Goal: Transaction & Acquisition: Obtain resource

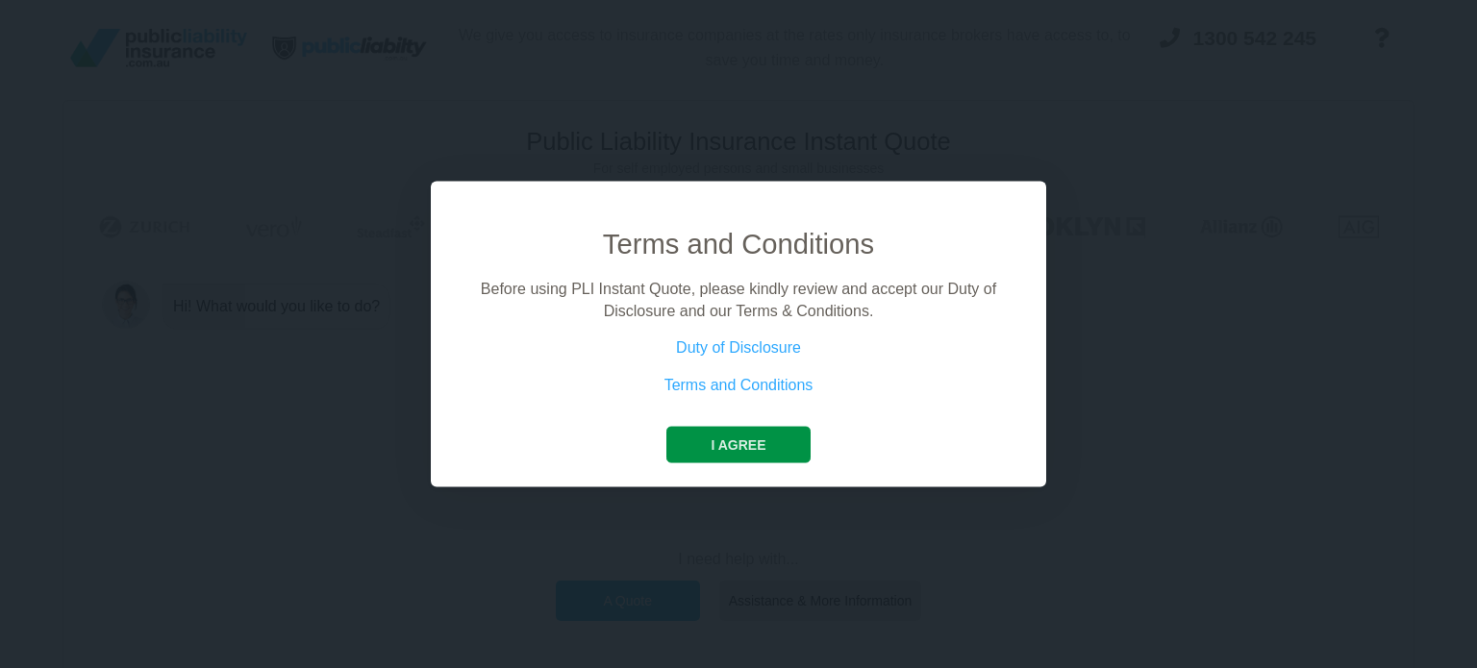
click at [739, 451] on button "I agree" at bounding box center [737, 445] width 143 height 37
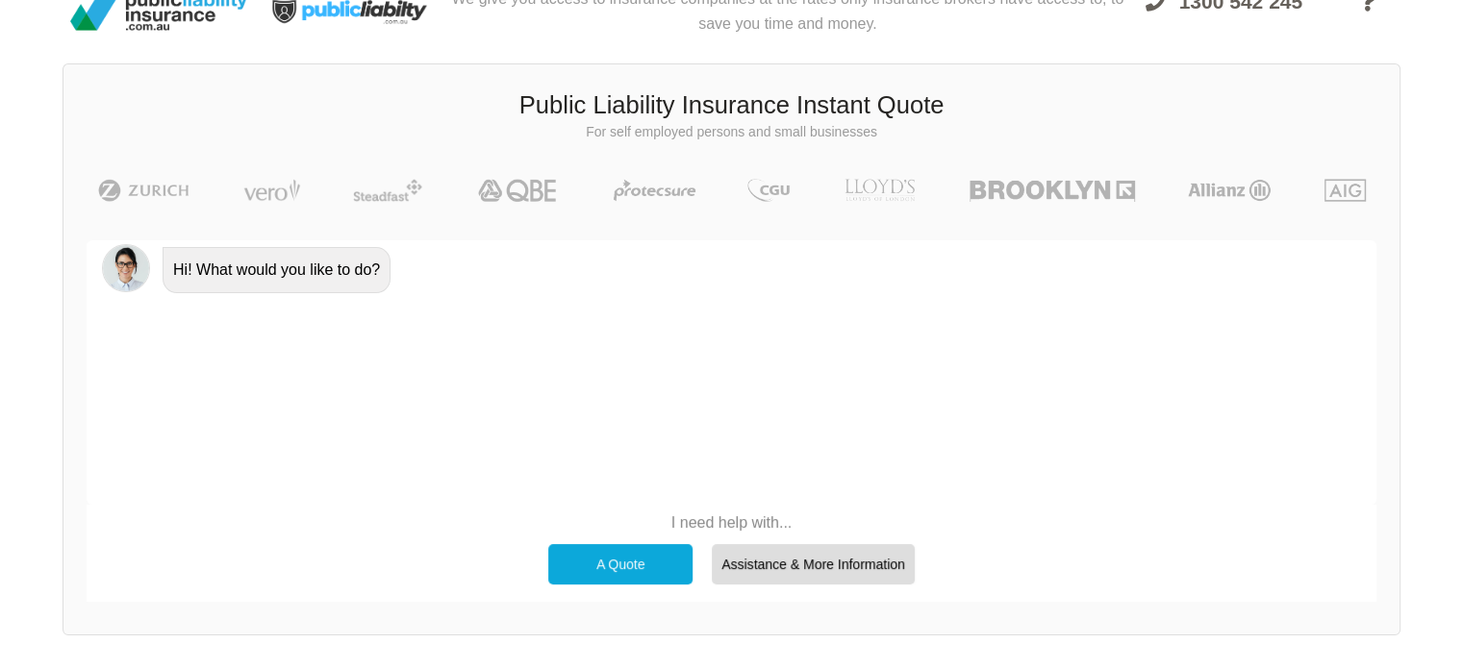
scroll to position [132, 0]
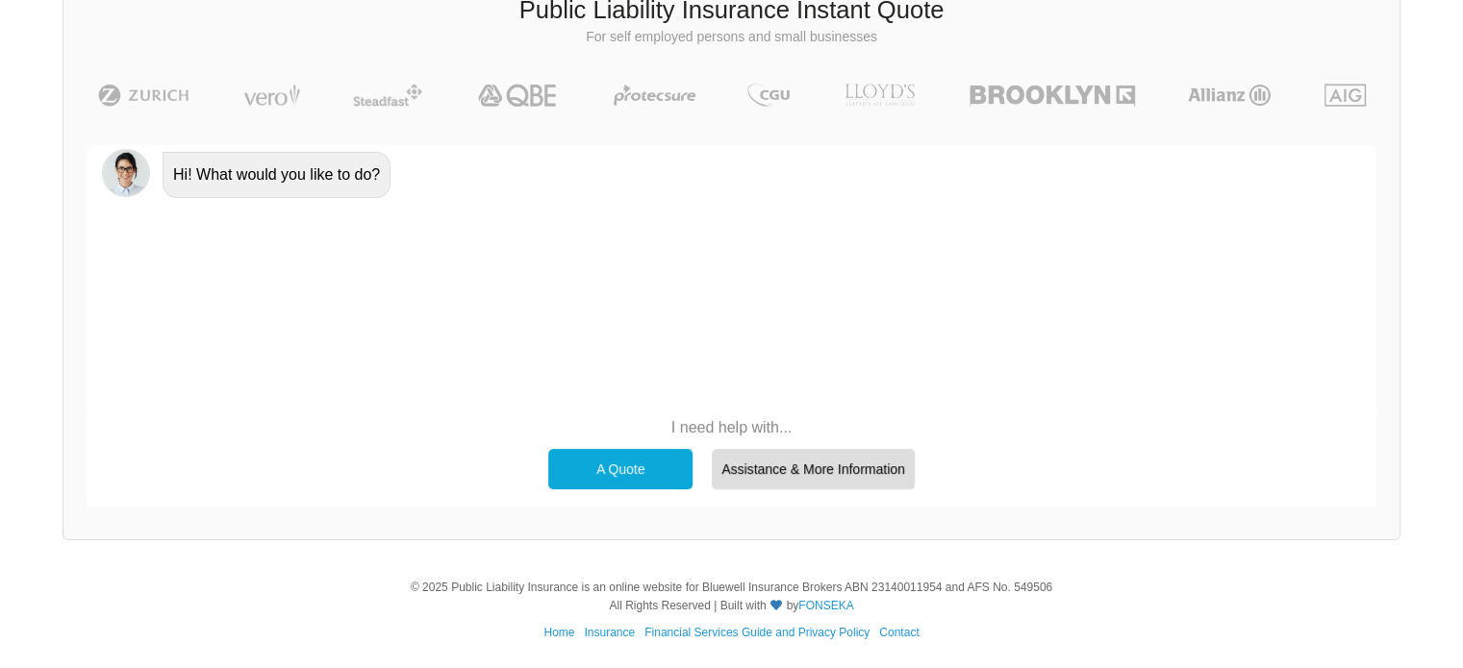
click at [598, 475] on div "A Quote" at bounding box center [620, 469] width 144 height 40
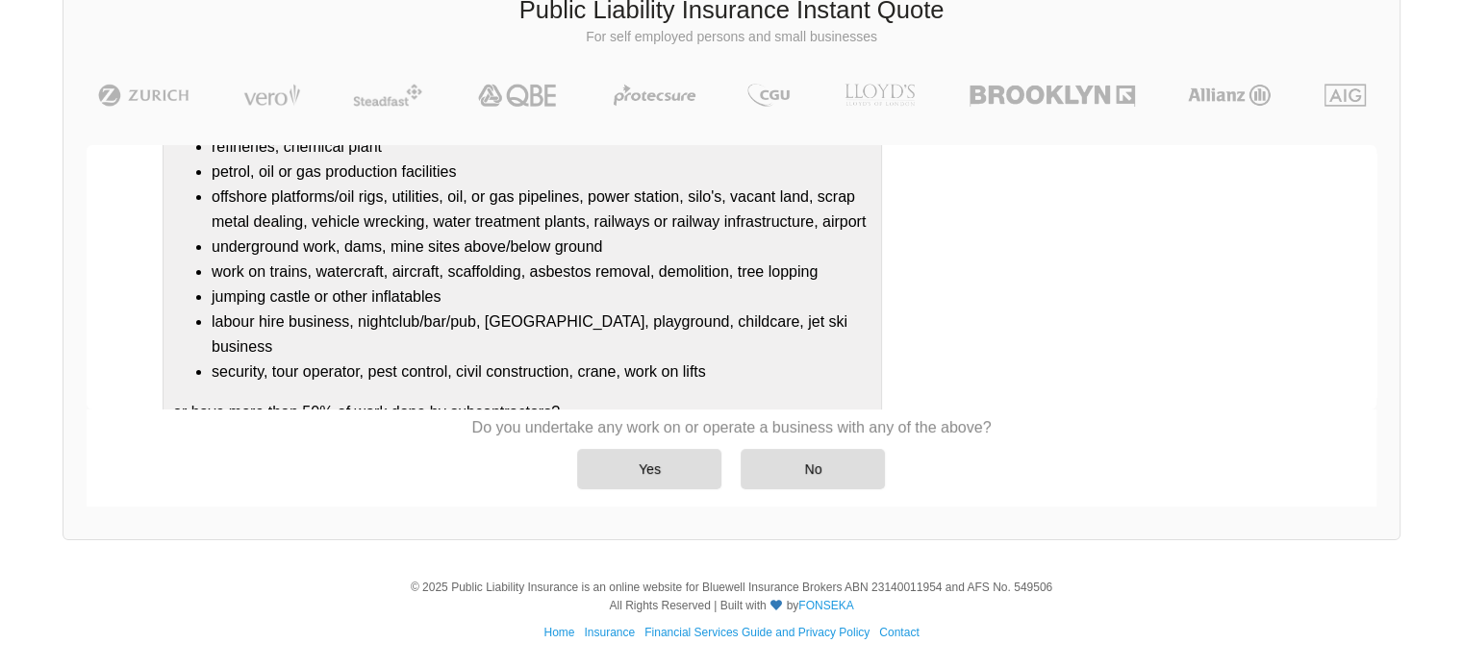
scroll to position [240, 0]
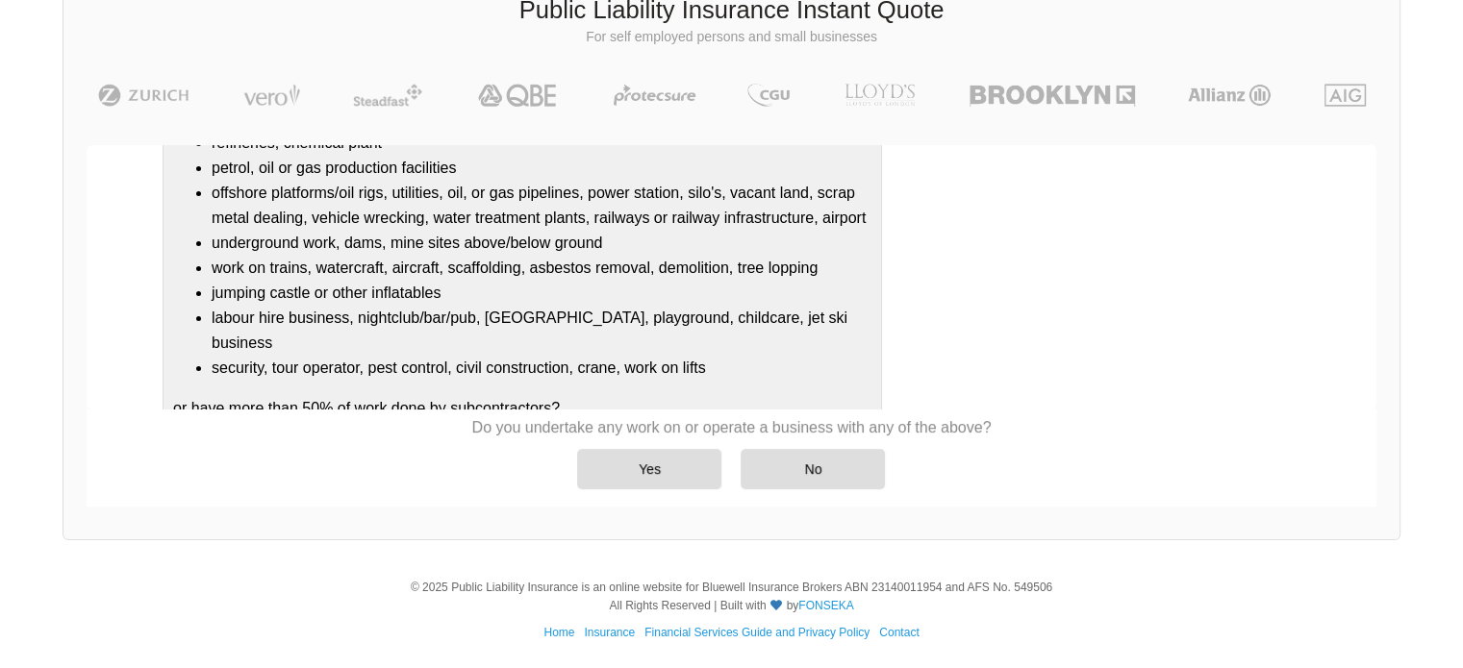
click at [598, 475] on div "Yes" at bounding box center [649, 469] width 144 height 40
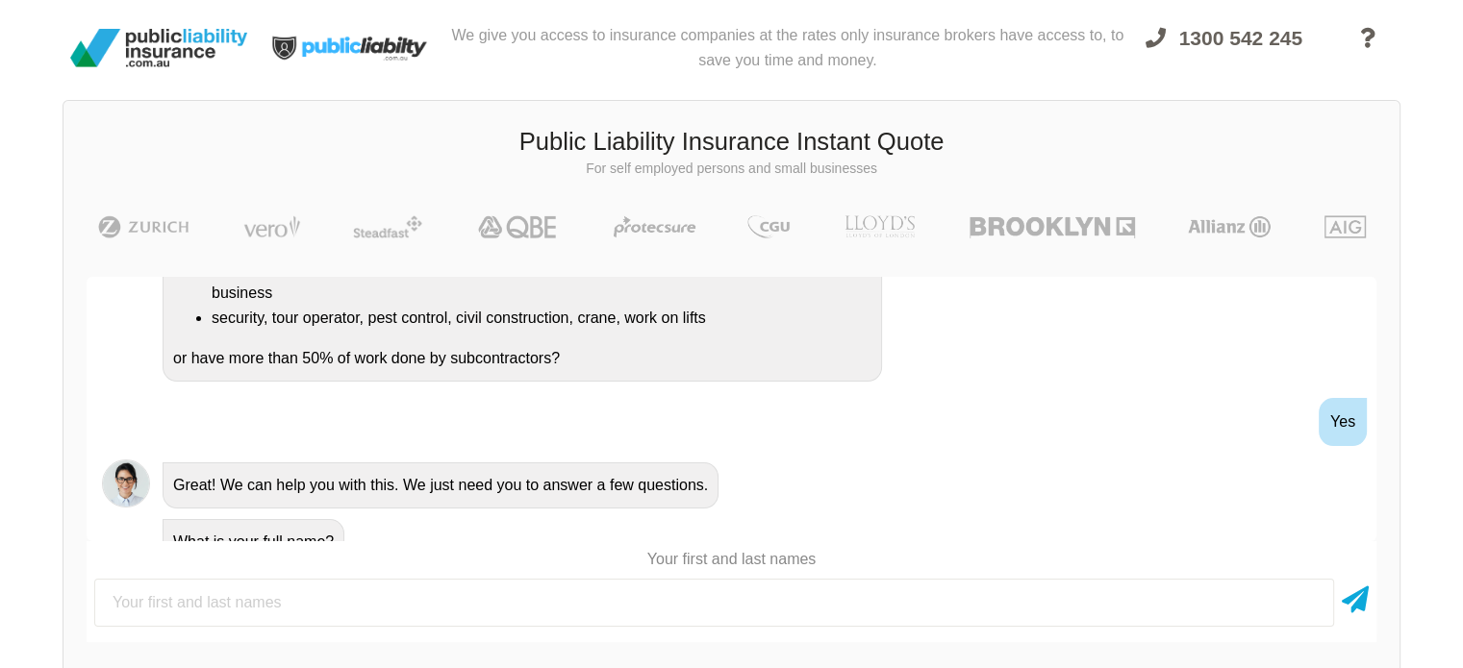
scroll to position [442, 0]
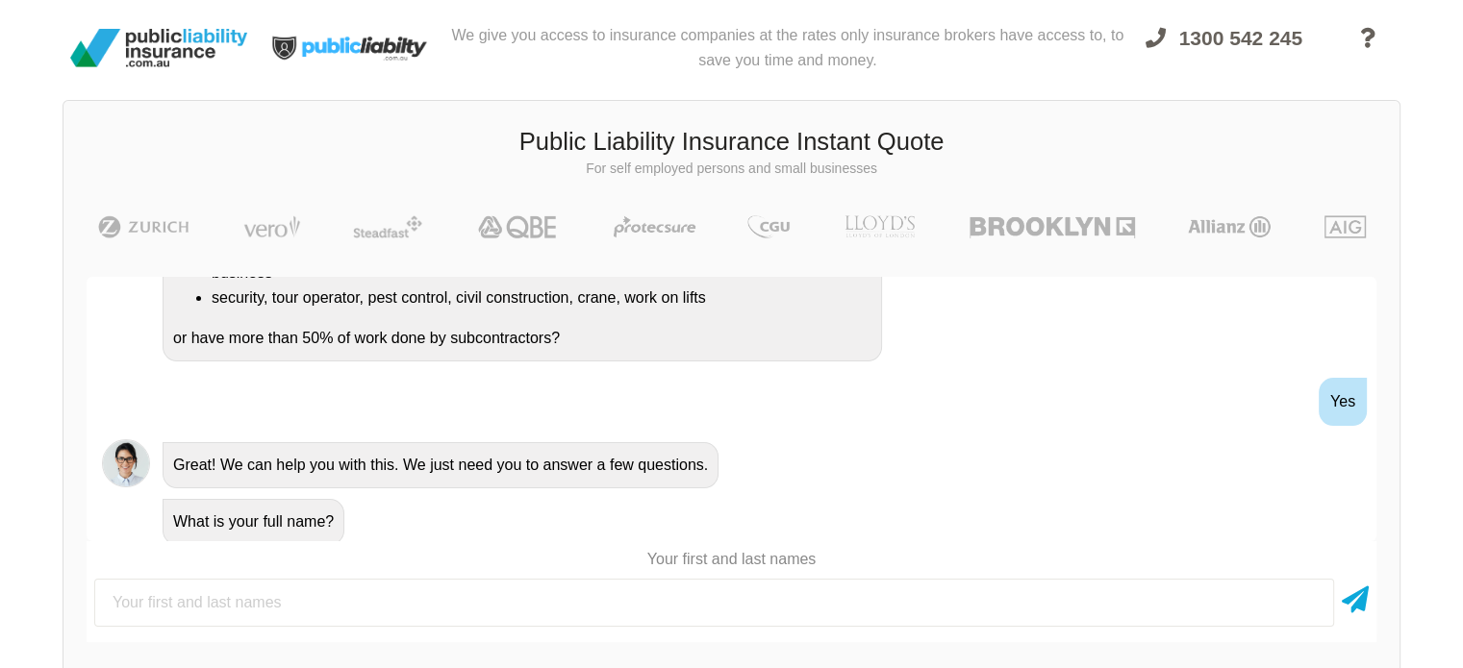
click at [419, 607] on input "text" at bounding box center [713, 603] width 1239 height 48
type input "[PERSON_NAME]"
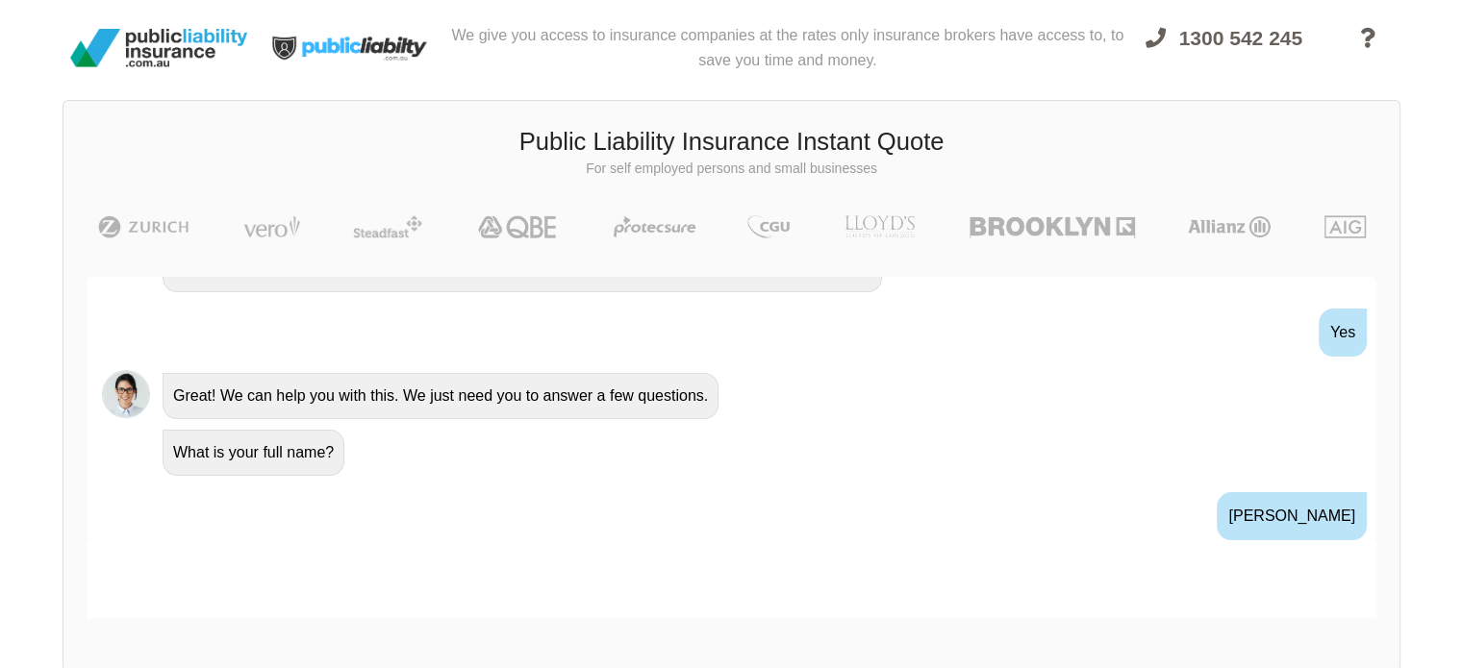
scroll to position [686, 0]
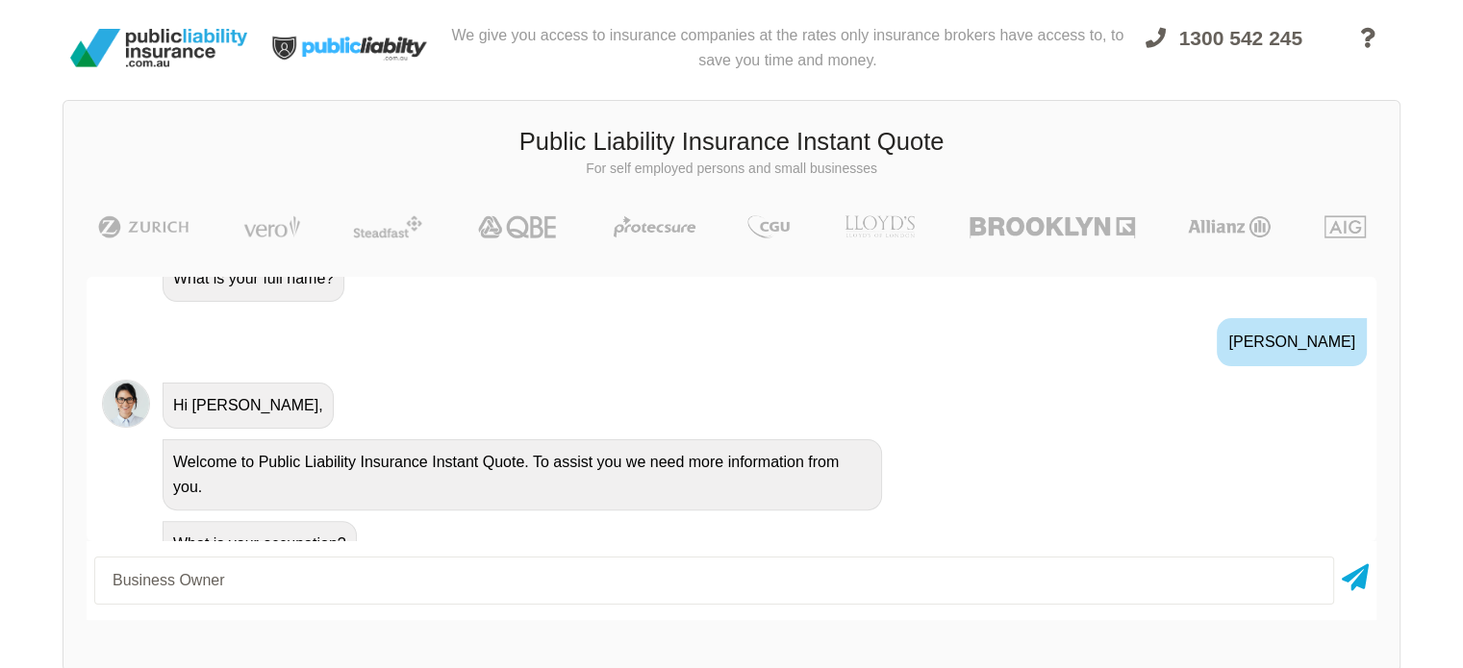
type input "Business Owner"
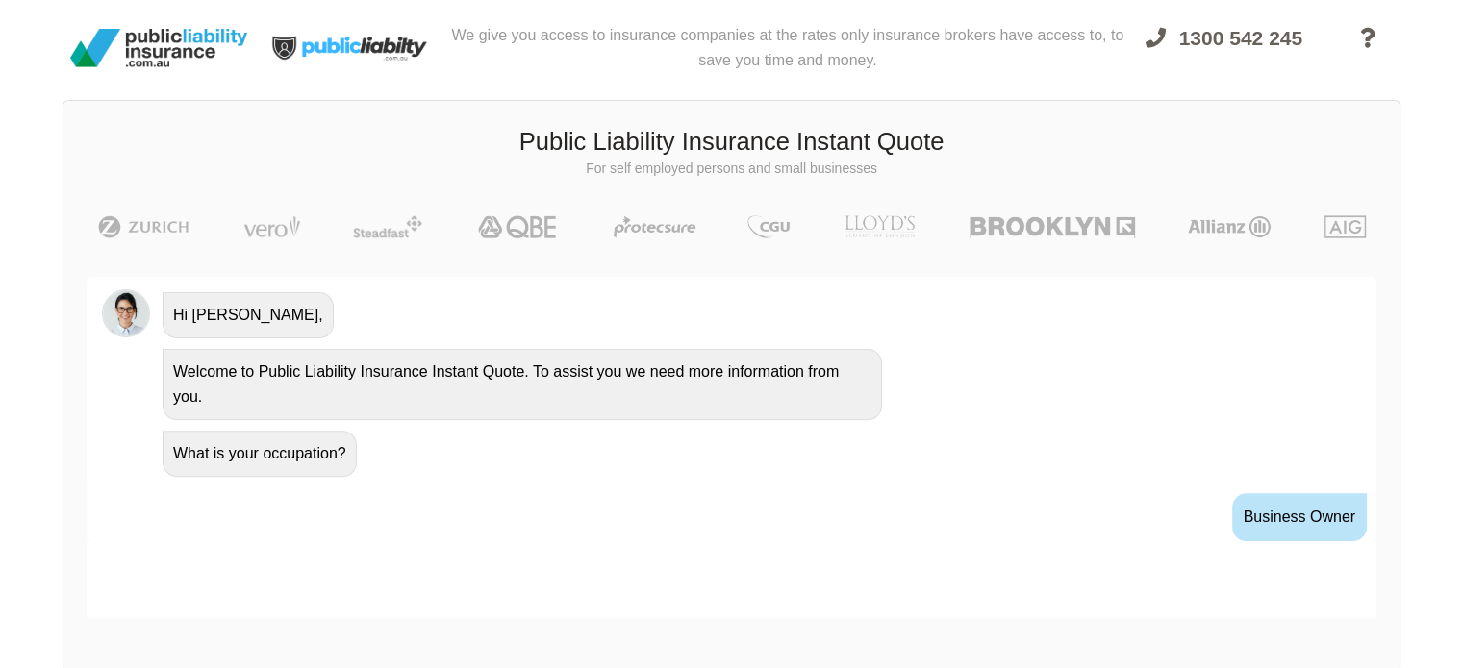
scroll to position [812, 0]
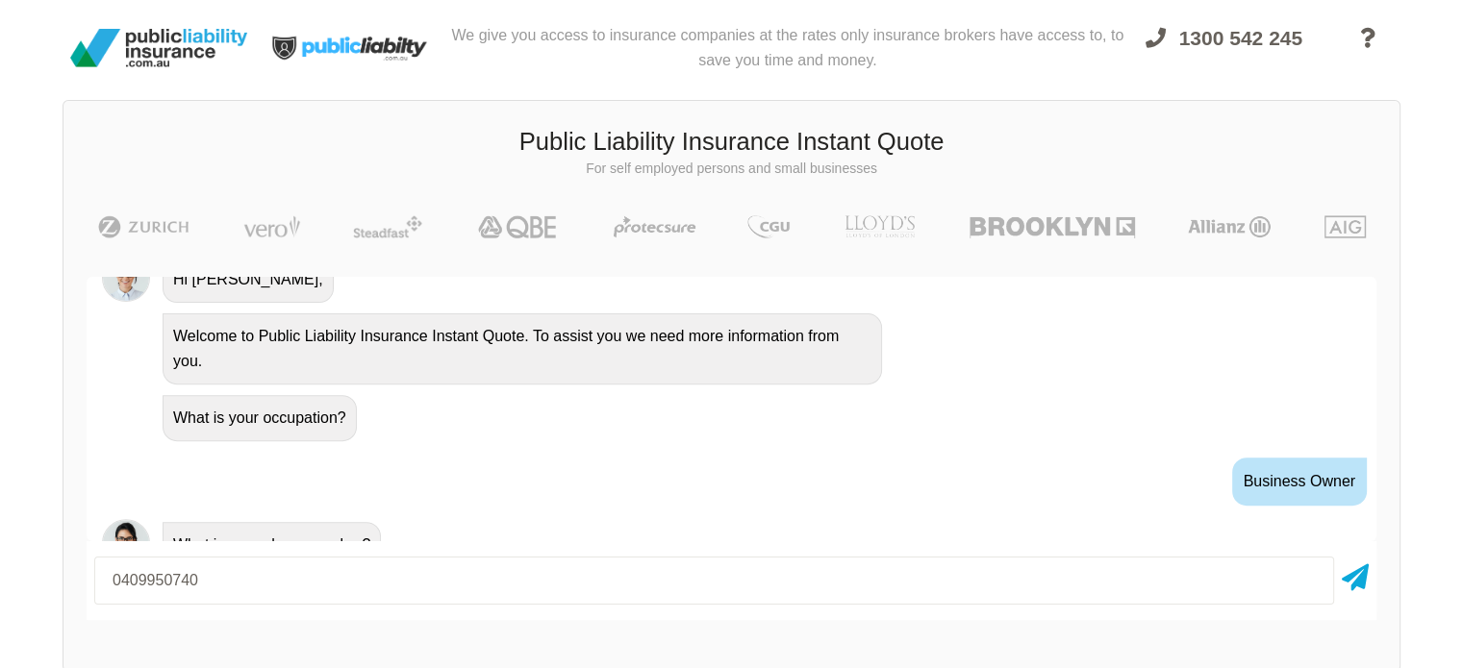
type input "0409950740"
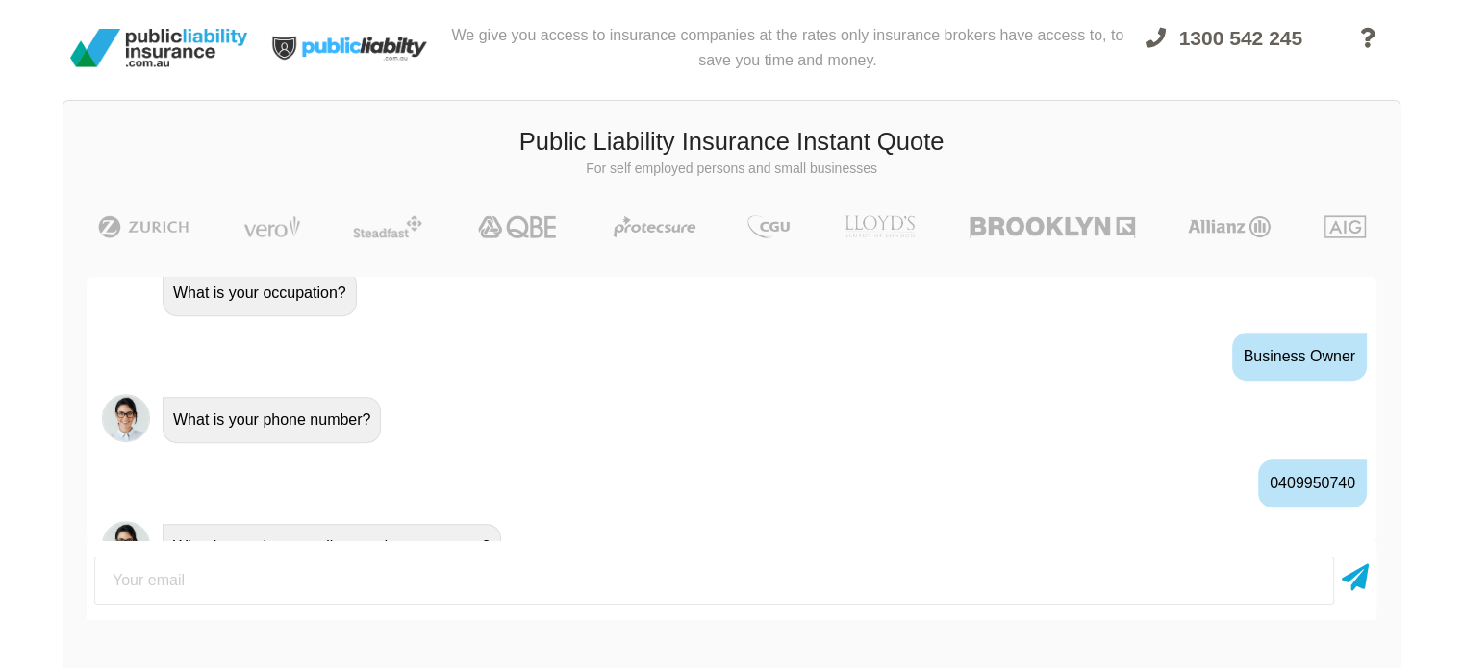
scroll to position [938, 0]
type input "[EMAIL_ADDRESS][DOMAIN_NAME]"
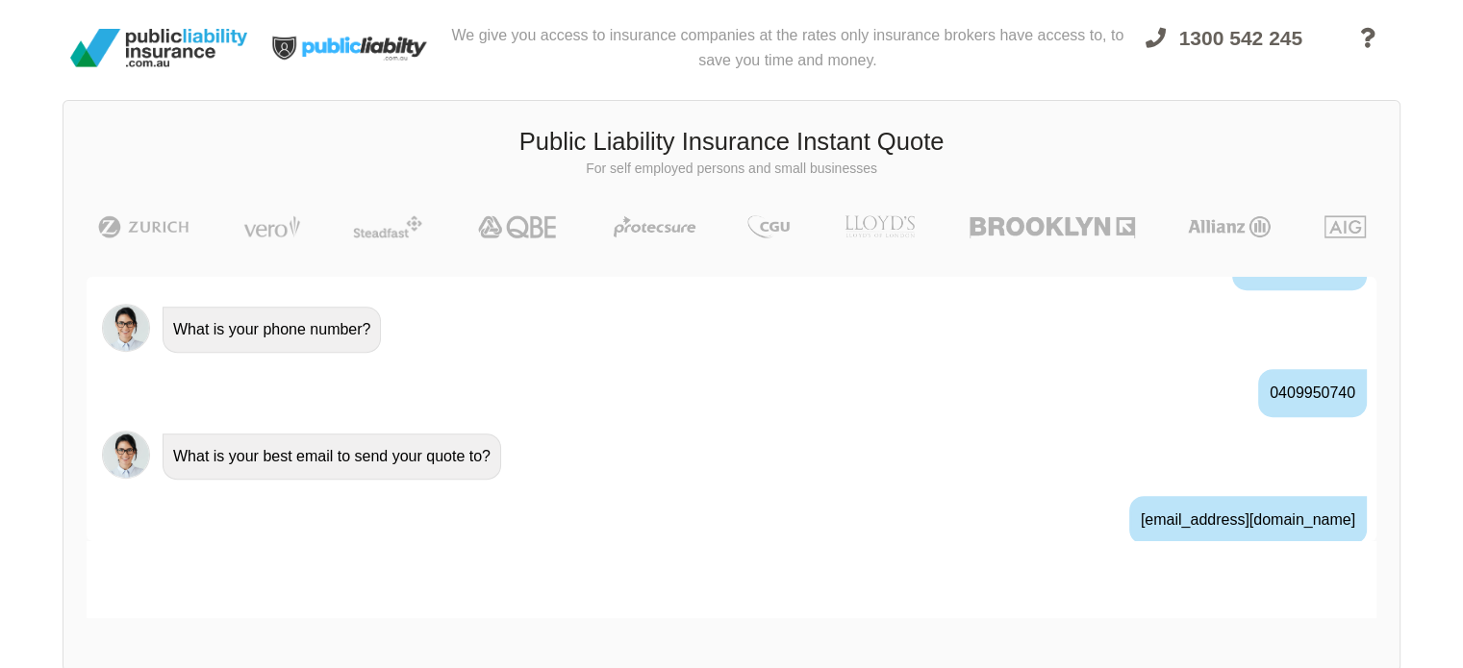
scroll to position [1063, 0]
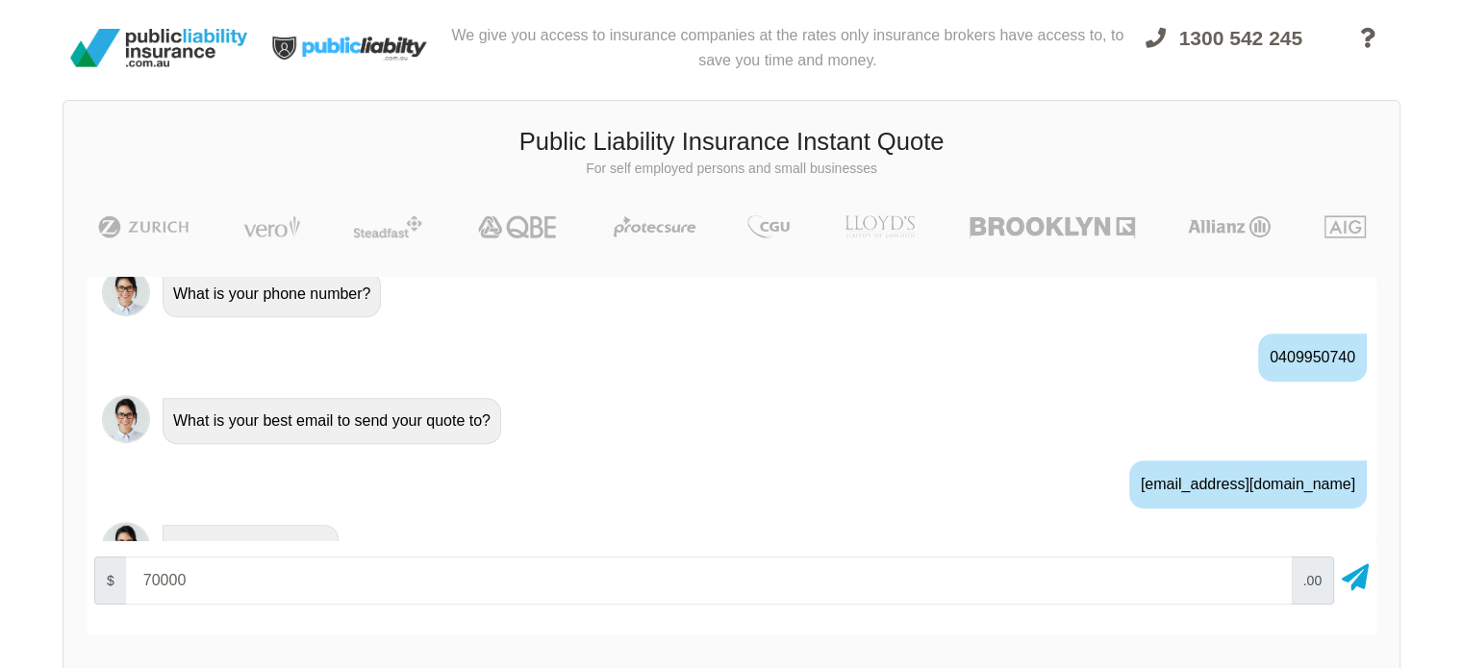
type input "70000"
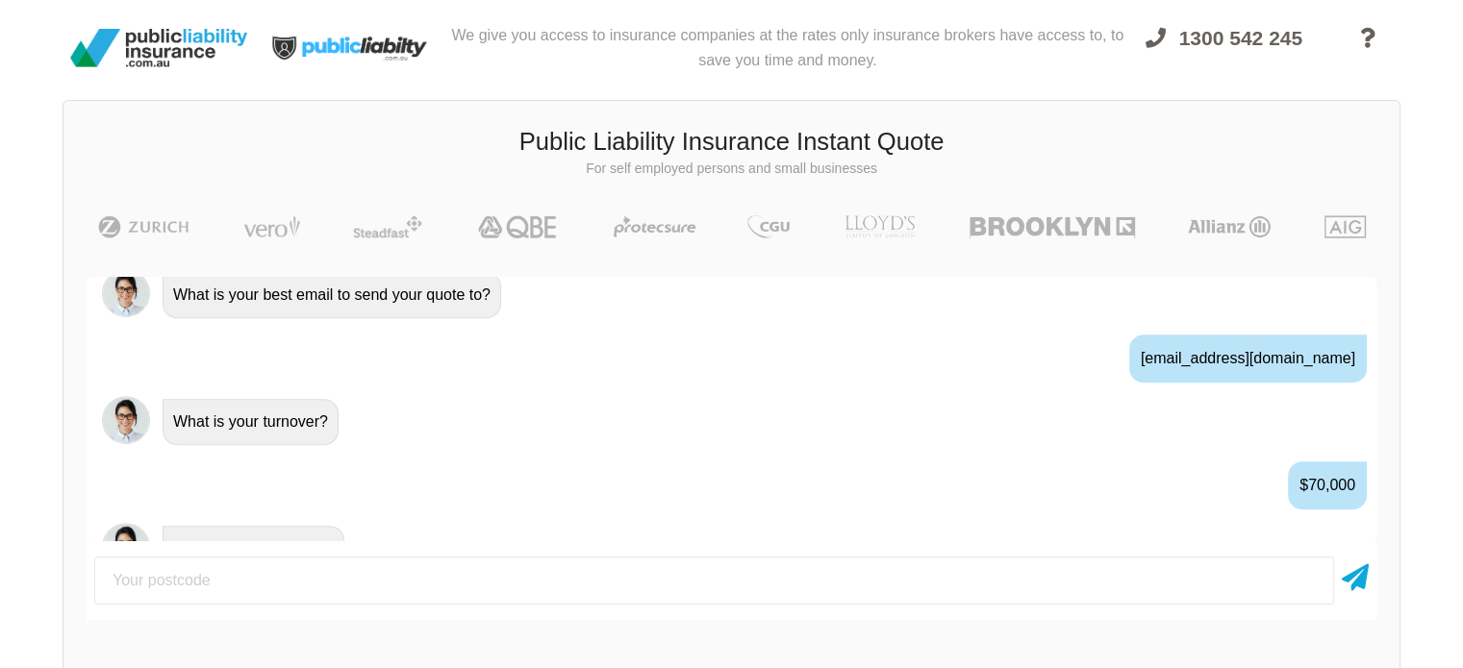
scroll to position [1189, 0]
type input "2850"
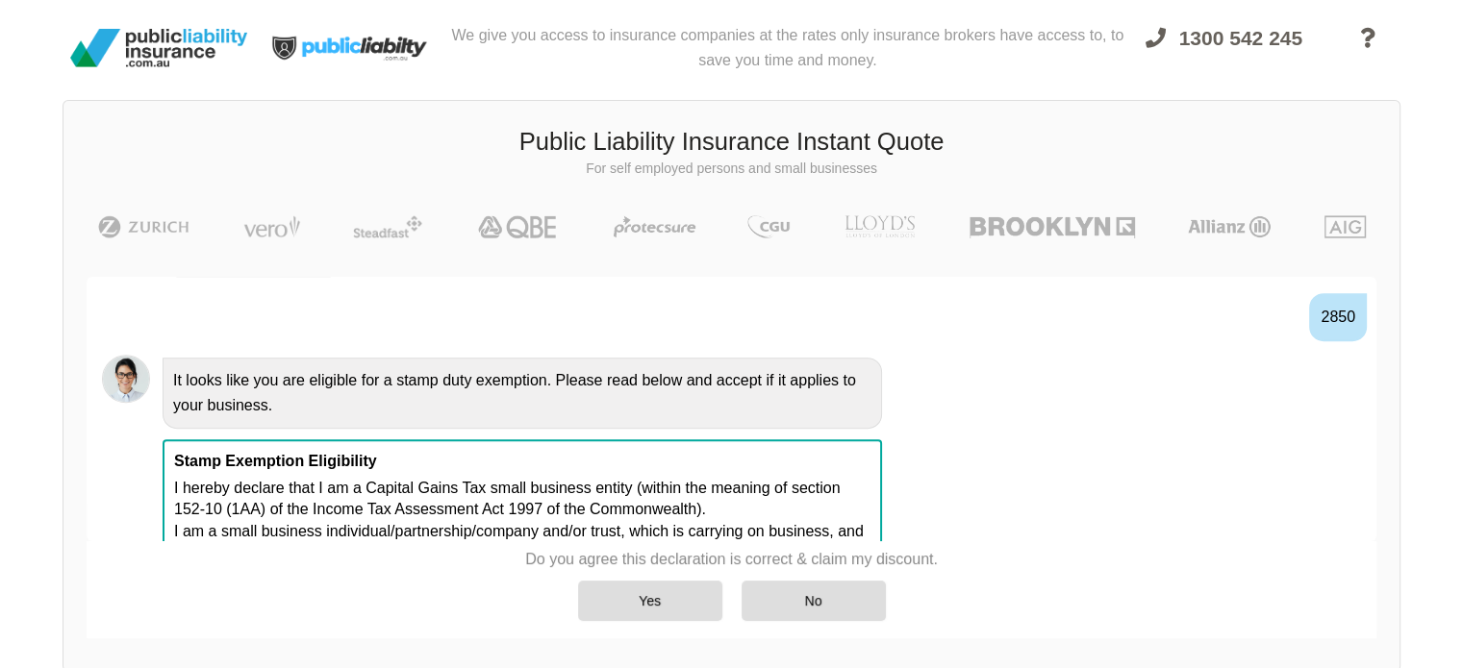
scroll to position [1485, 0]
click at [604, 611] on div "Yes" at bounding box center [650, 601] width 144 height 40
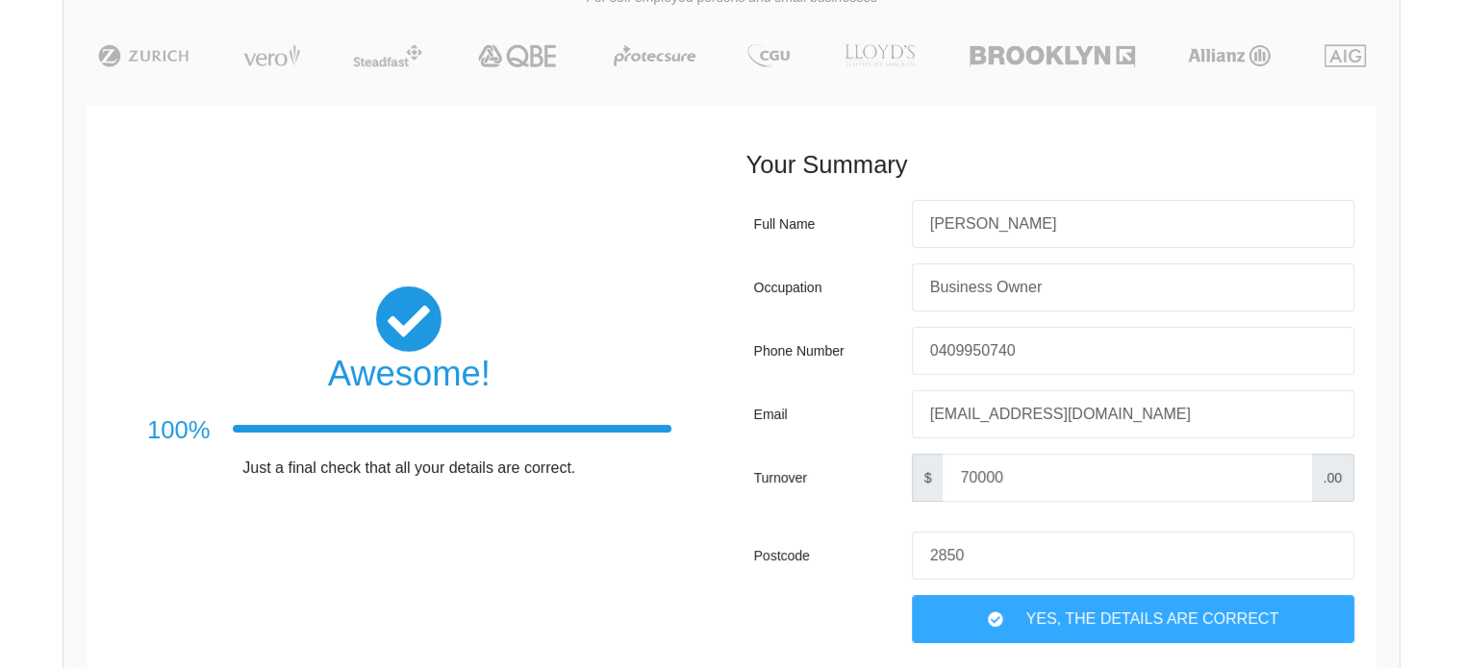
scroll to position [304, 0]
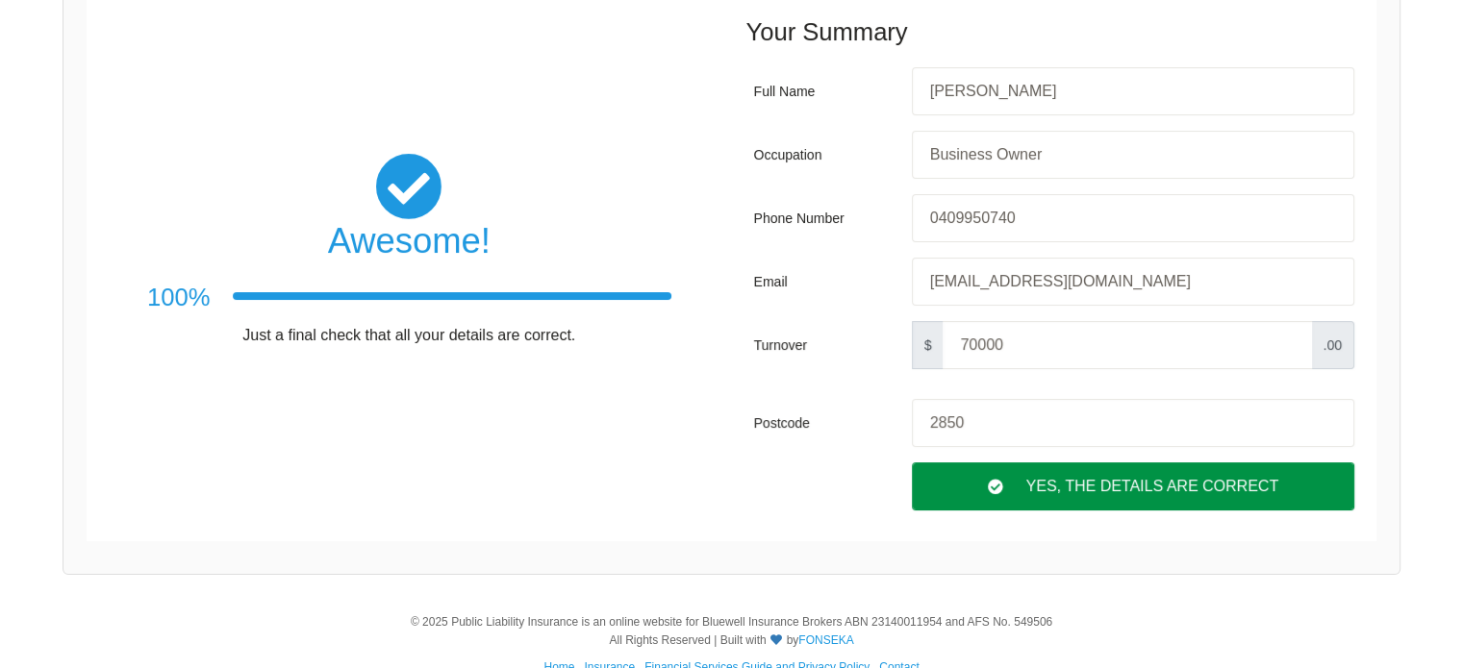
click at [990, 479] on icon at bounding box center [995, 486] width 15 height 15
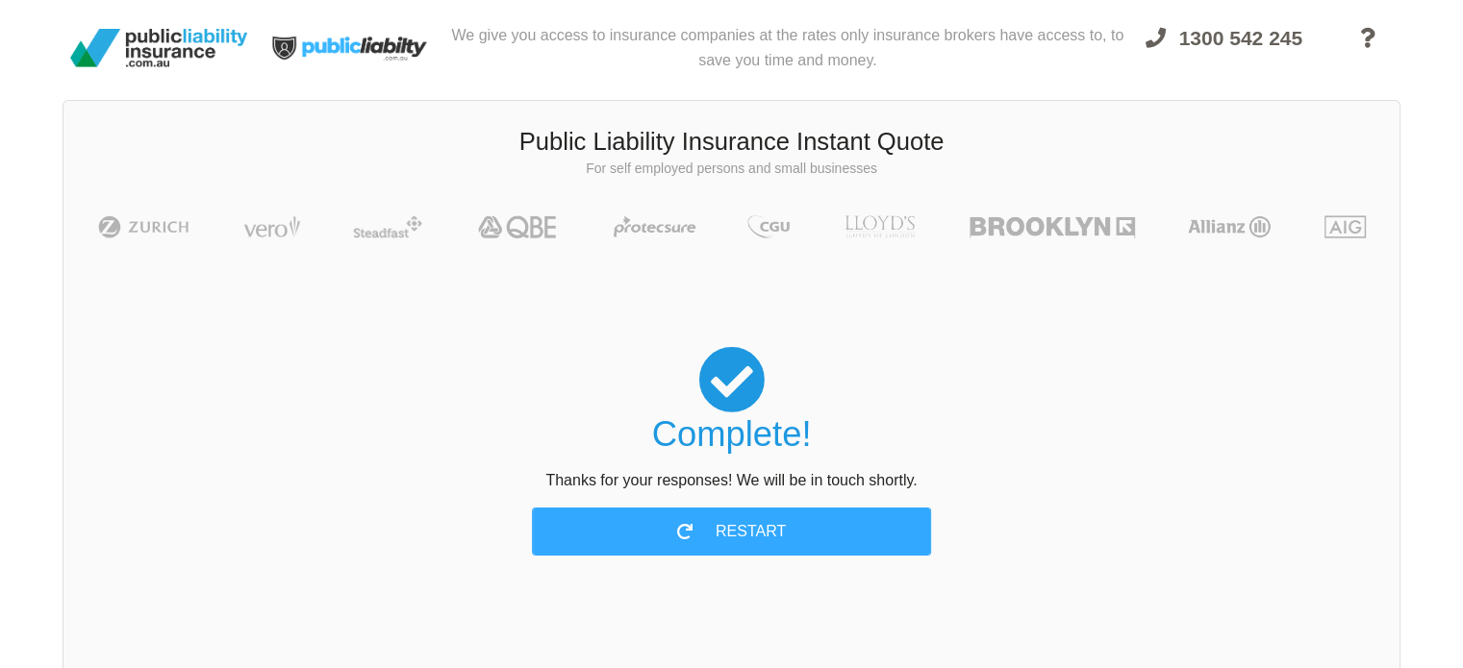
scroll to position [0, 0]
